Goal: Information Seeking & Learning: Learn about a topic

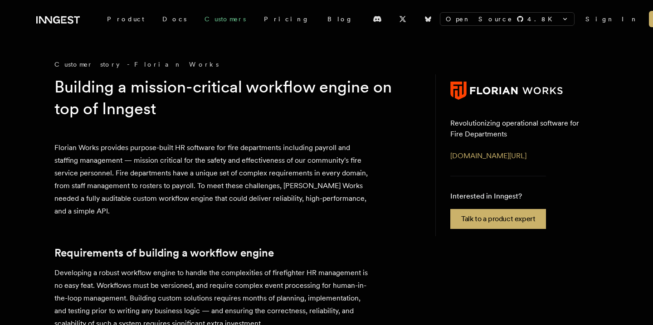
click at [195, 19] on link "Customers" at bounding box center [224, 19] width 59 height 16
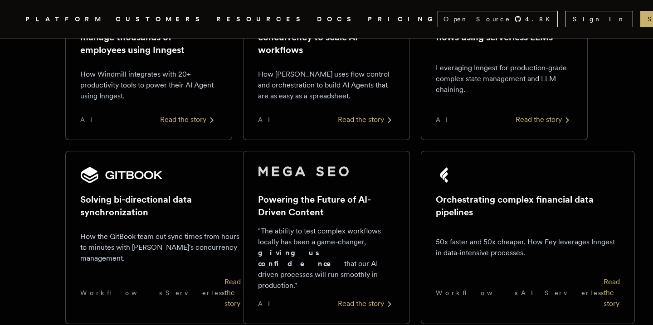
scroll to position [594, 0]
click at [184, 275] on div "Solving bi-directional data synchronization How the GitBook team cut sync times…" at bounding box center [160, 237] width 160 height 143
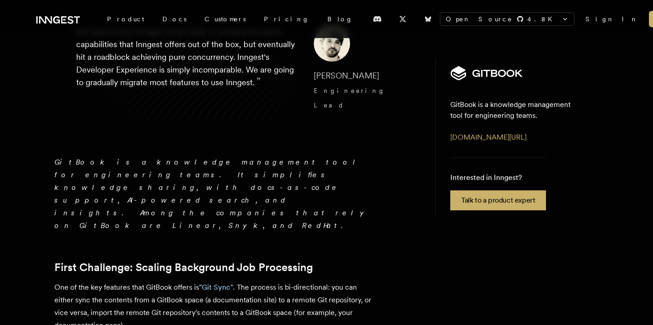
scroll to position [111, 0]
